Goal: Find specific page/section: Find specific page/section

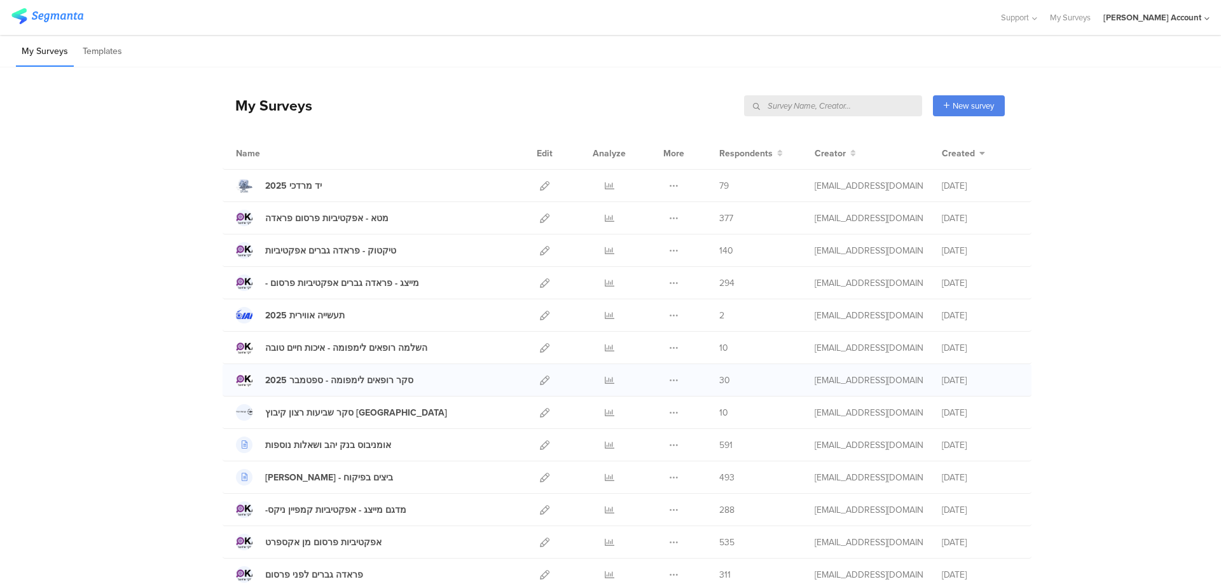
scroll to position [362, 0]
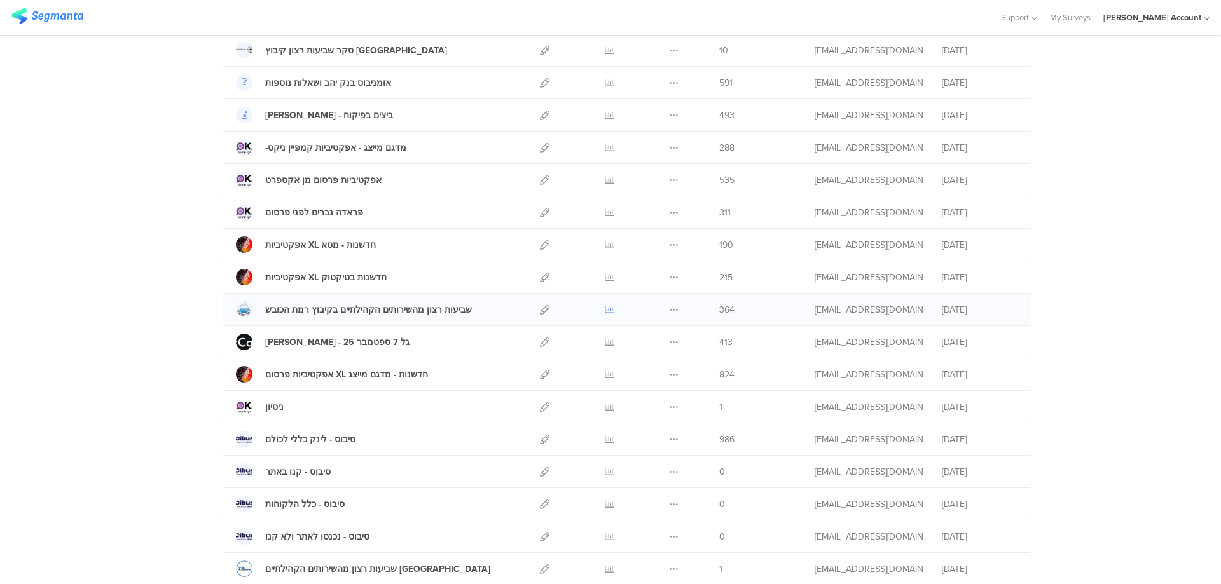
click at [605, 306] on icon at bounding box center [610, 310] width 10 height 10
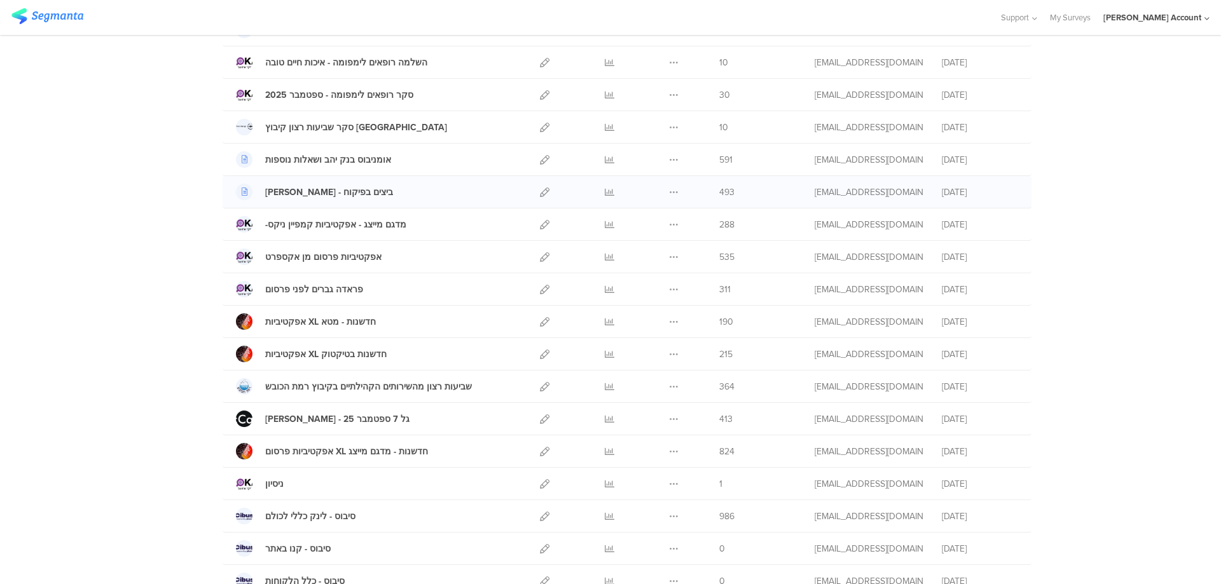
scroll to position [193, 0]
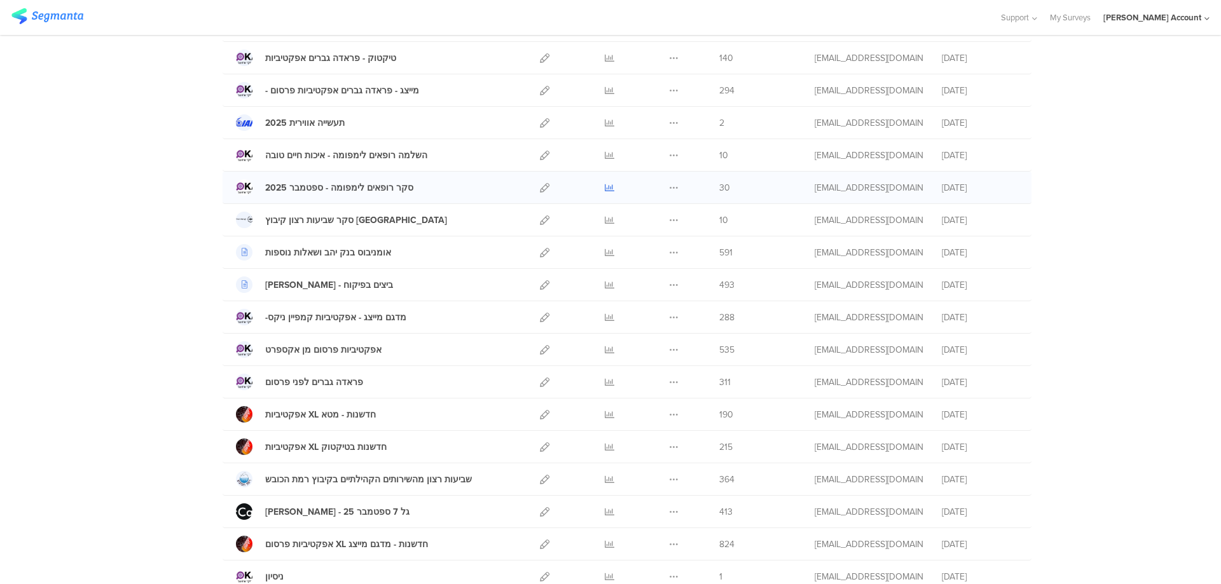
click at [605, 186] on icon at bounding box center [610, 188] width 10 height 10
